Goal: Use online tool/utility

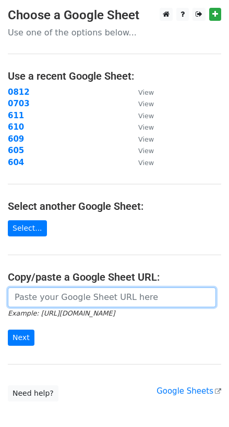
click at [41, 296] on input "url" at bounding box center [112, 298] width 208 height 20
paste input "[URL][DOMAIN_NAME]"
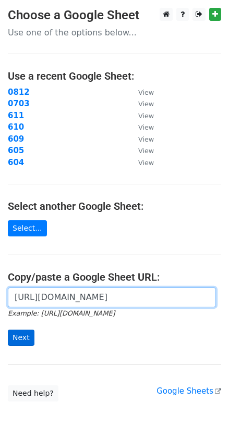
type input "[URL][DOMAIN_NAME]"
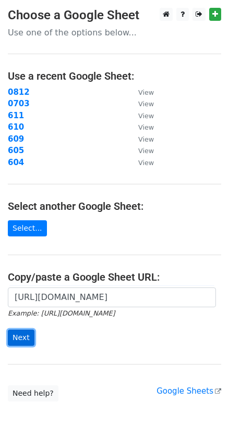
click at [28, 337] on input "Next" at bounding box center [21, 338] width 27 height 16
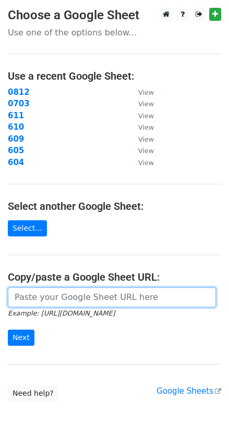
click at [60, 300] on input "url" at bounding box center [112, 298] width 208 height 20
paste input "[URL][DOMAIN_NAME]"
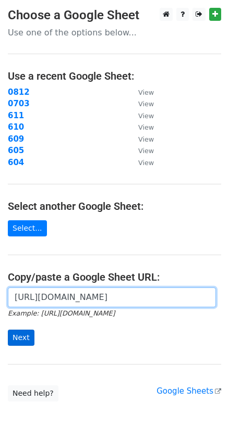
type input "[URL][DOMAIN_NAME]"
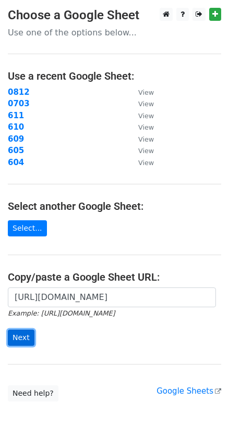
click at [22, 338] on input "Next" at bounding box center [21, 338] width 27 height 16
